Goal: Information Seeking & Learning: Learn about a topic

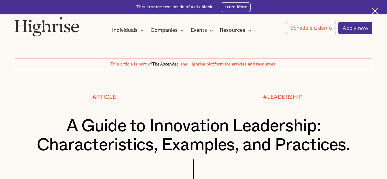
scroll to position [299, 0]
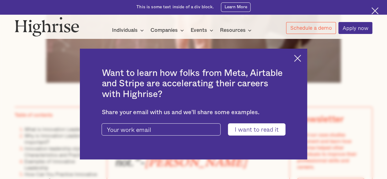
click at [299, 58] on img at bounding box center [297, 58] width 7 height 7
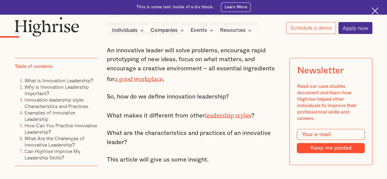
scroll to position [558, 0]
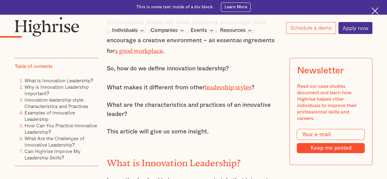
click at [233, 87] on link "leadership styles" at bounding box center [228, 86] width 47 height 4
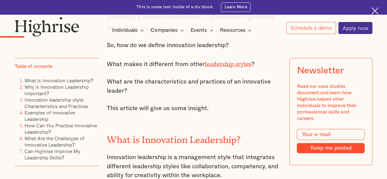
scroll to position [609, 0]
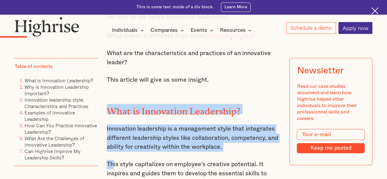
drag, startPoint x: 106, startPoint y: 107, endPoint x: 113, endPoint y: 156, distance: 50.4
click at [113, 156] on div "“Some see things as they are and ask why. Others dream things that never were a…" at bounding box center [194, 19] width 174 height 443
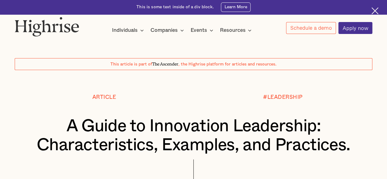
click at [69, 120] on h1 "A Guide to Innovation Leadership: Characteristics, Examples, and Practices." at bounding box center [194, 136] width 328 height 38
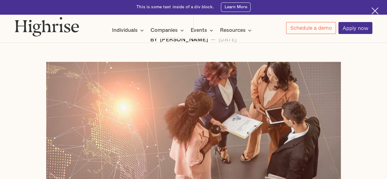
scroll to position [314, 0]
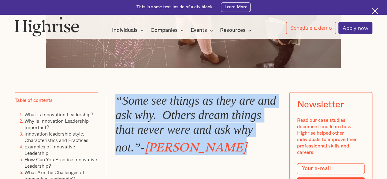
drag, startPoint x: 117, startPoint y: 100, endPoint x: 190, endPoint y: 143, distance: 84.7
click at [243, 153] on blockquote "“Some see things as they are and ask why. Others dream things that never were a…" at bounding box center [194, 139] width 174 height 90
copy blockquote "“Some see things as they are and ask why. Others dream things that never were a…"
click at [218, 142] on em "[PERSON_NAME]" at bounding box center [196, 145] width 102 height 8
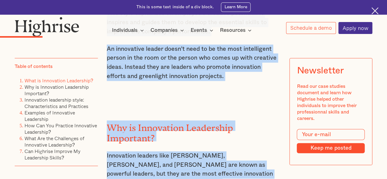
scroll to position [772, 0]
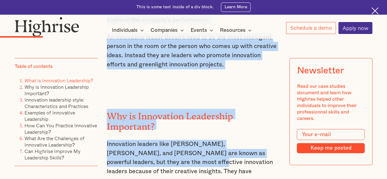
drag, startPoint x: 106, startPoint y: 53, endPoint x: 131, endPoint y: 157, distance: 107.0
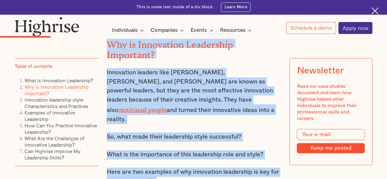
scroll to position [849, 0]
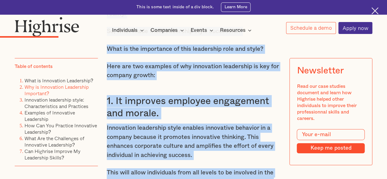
drag, startPoint x: 105, startPoint y: 115, endPoint x: 126, endPoint y: 175, distance: 63.4
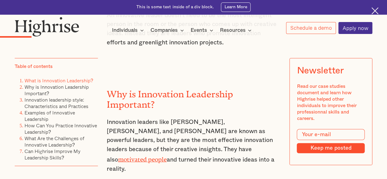
scroll to position [638, 0]
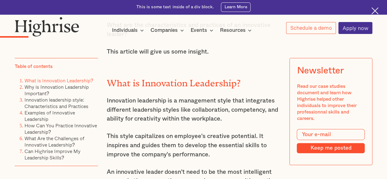
click at [107, 78] on h2 "What is Innovation Leadership?" at bounding box center [194, 81] width 174 height 10
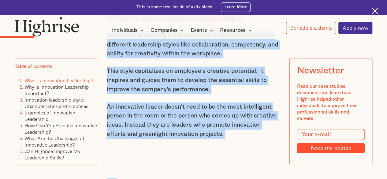
scroll to position [713, 0]
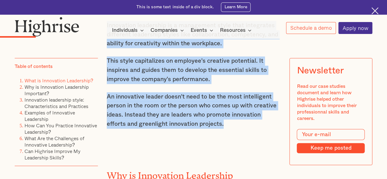
drag, startPoint x: 107, startPoint y: 78, endPoint x: 224, endPoint y: 134, distance: 129.9
copy div "What is Innovation Leadership? Innovation leadership is a management style that…"
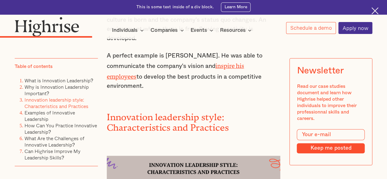
scroll to position [1275, 0]
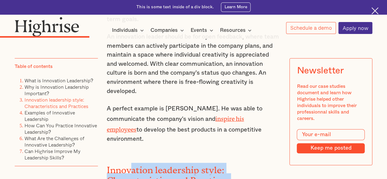
drag, startPoint x: 131, startPoint y: 132, endPoint x: 137, endPoint y: 159, distance: 27.7
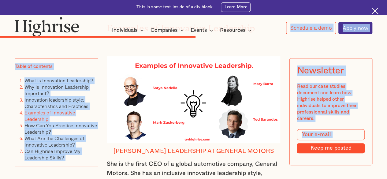
scroll to position [2382, 0]
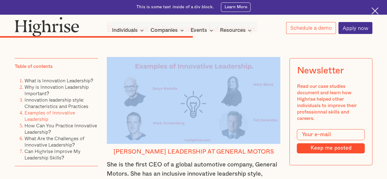
drag, startPoint x: 106, startPoint y: 109, endPoint x: 254, endPoint y: 107, distance: 147.9
click at [254, 107] on div "“Some see things as they are and ask why. Others dream things that never were a…" at bounding box center [194, 6] width 174 height 3962
copy div "Innovation leadership style: Characteristics and Practices Characteristics and …"
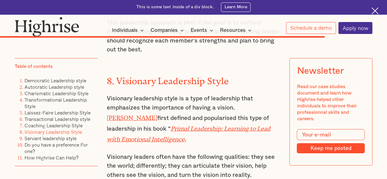
scroll to position [4588, 0]
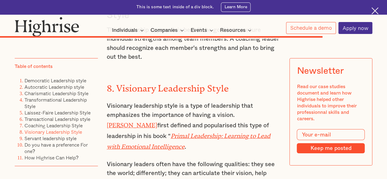
click at [205, 133] on em "Primal Leadership: Learning to Lead with Emotional Intelligence" at bounding box center [189, 140] width 164 height 14
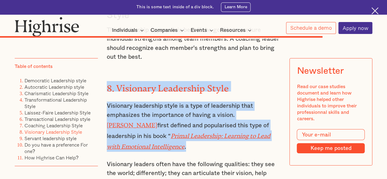
drag, startPoint x: 106, startPoint y: 64, endPoint x: 222, endPoint y: 122, distance: 129.3
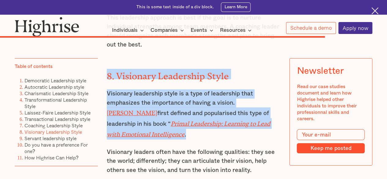
scroll to position [4654, 0]
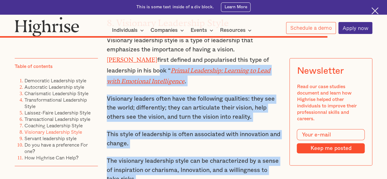
drag, startPoint x: 145, startPoint y: 160, endPoint x: 124, endPoint y: 49, distance: 113.1
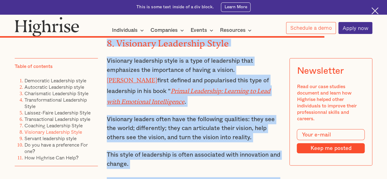
scroll to position [4667, 0]
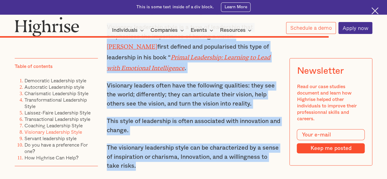
drag, startPoint x: 107, startPoint y: 75, endPoint x: 154, endPoint y: 144, distance: 83.8
copy div "8. Visionary Leadership Style Visionary leadership style is a type of leadershi…"
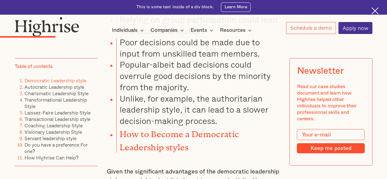
scroll to position [1138, 0]
